Goal: Task Accomplishment & Management: Use online tool/utility

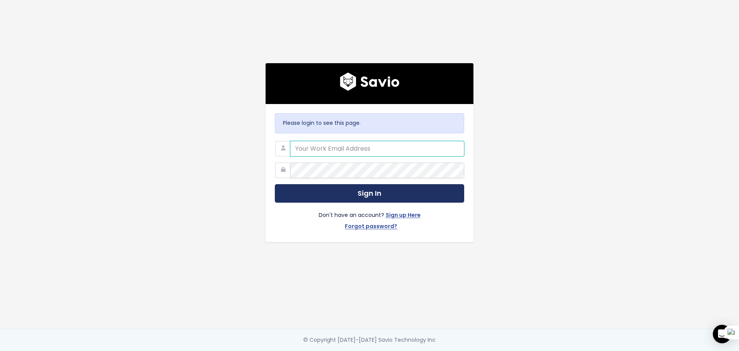
type input "andres.benjumea@tai-software.com"
click at [330, 188] on button "Sign In" at bounding box center [369, 193] width 189 height 19
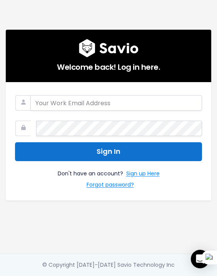
type input "[PERSON_NAME][EMAIL_ADDRESS][PERSON_NAME][DOMAIN_NAME]"
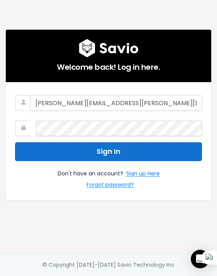
click at [128, 155] on button "Sign In" at bounding box center [108, 151] width 187 height 19
